Goal: Check status: Check status

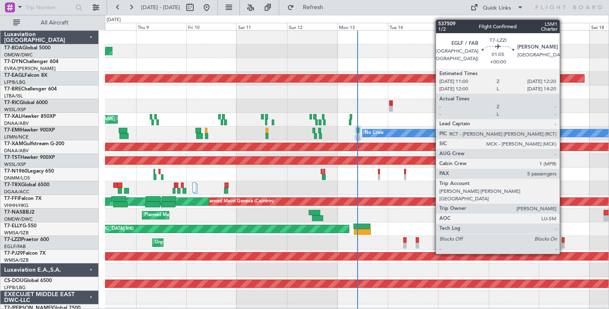
click at [563, 239] on div at bounding box center [563, 240] width 3 height 6
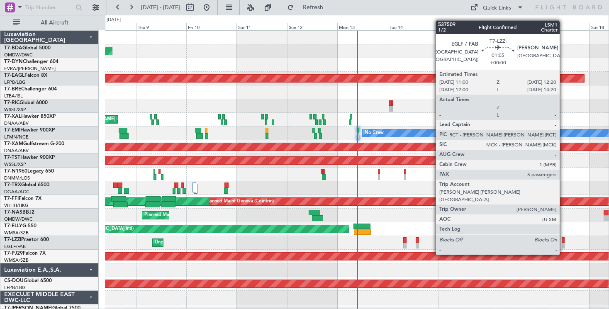
click at [563, 239] on div at bounding box center [563, 240] width 3 height 6
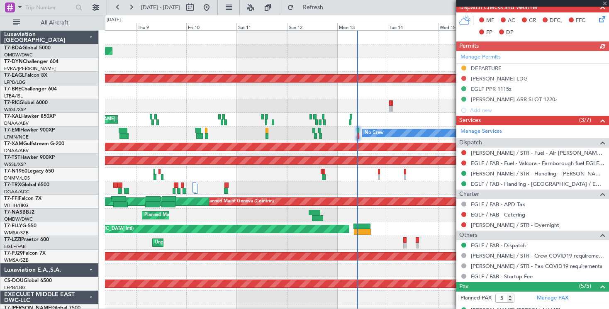
scroll to position [285, 0]
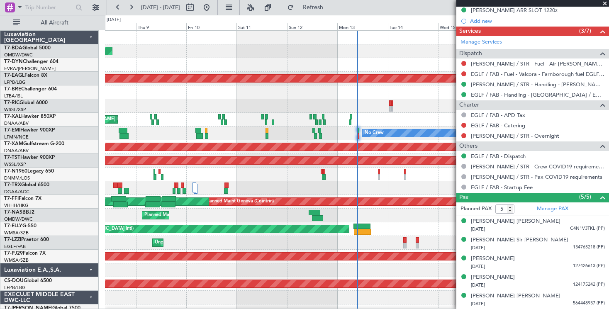
click at [605, 3] on span at bounding box center [605, 3] width 8 height 7
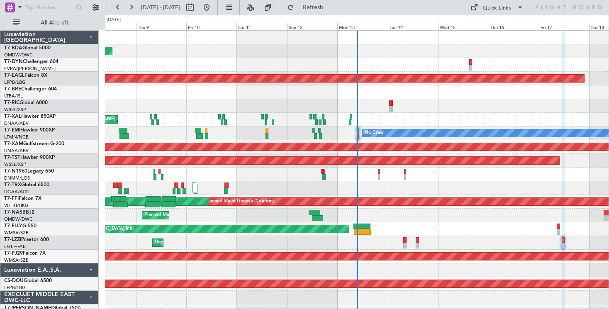
type input "0"
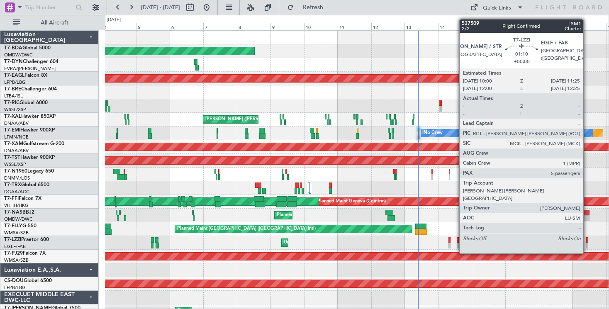
click at [587, 238] on div at bounding box center [587, 240] width 2 height 6
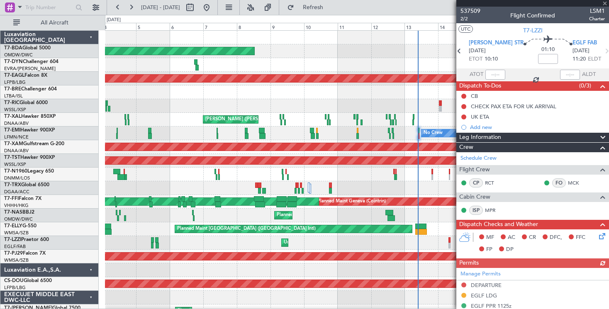
click at [605, 3] on div at bounding box center [532, 3] width 153 height 7
click at [606, 4] on span at bounding box center [605, 3] width 8 height 7
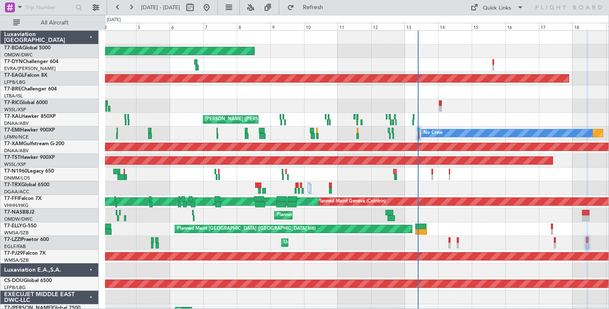
type input "0"
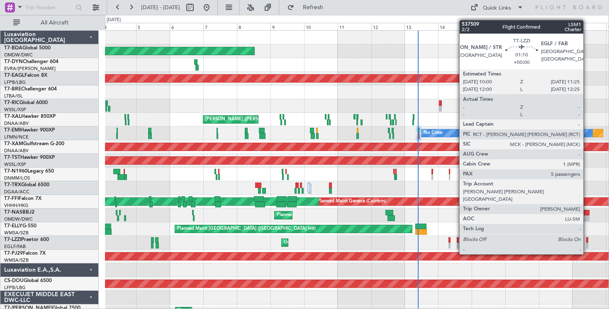
click at [587, 239] on div at bounding box center [587, 240] width 2 height 6
